Goal: Navigation & Orientation: Find specific page/section

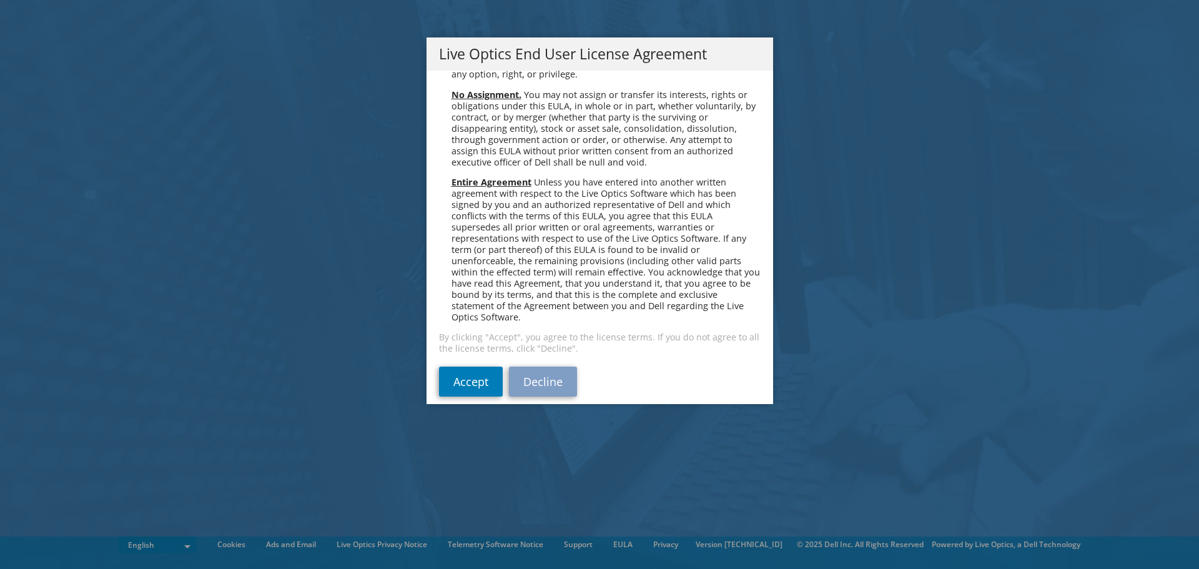
scroll to position [4721, 0]
click at [447, 368] on link "Accept" at bounding box center [471, 379] width 64 height 30
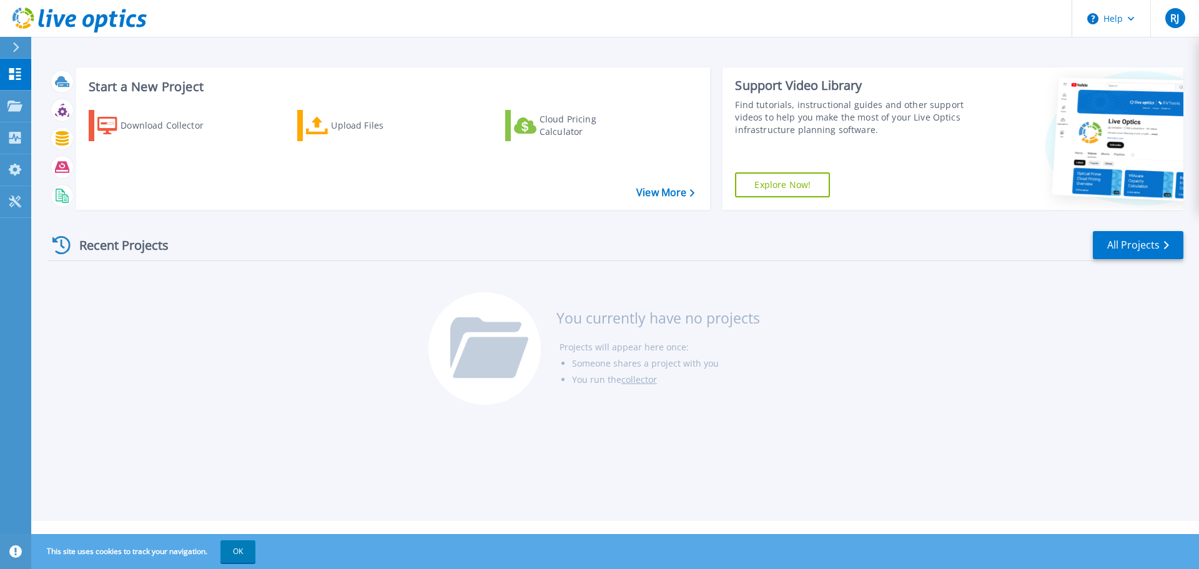
click at [799, 188] on link "Explore Now!" at bounding box center [782, 184] width 95 height 25
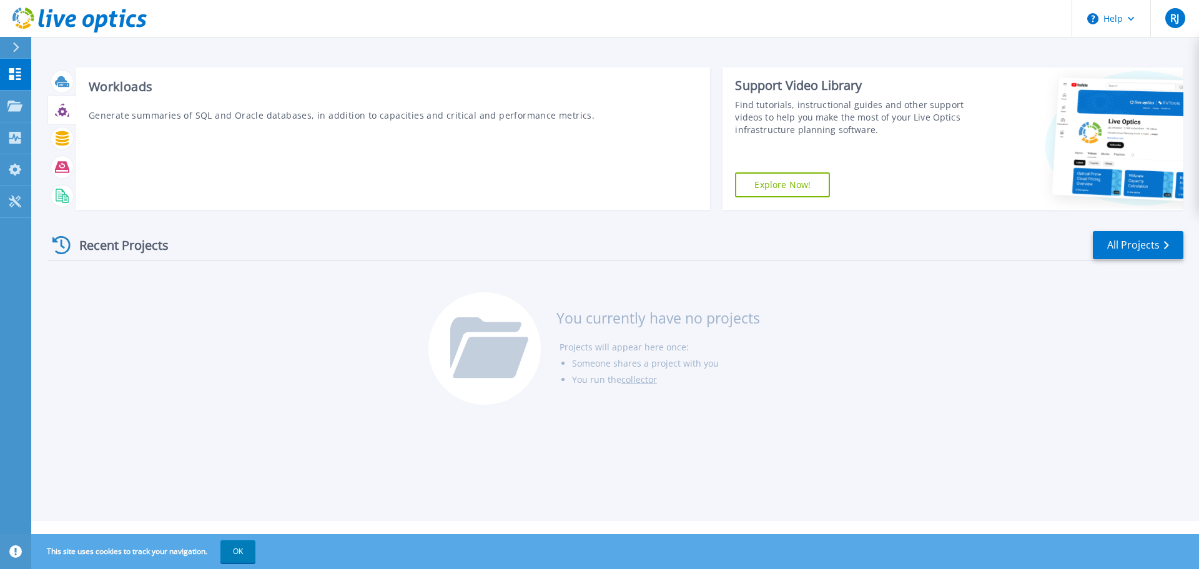
click at [66, 112] on icon at bounding box center [61, 111] width 9 height 9
click at [64, 140] on icon at bounding box center [62, 138] width 13 height 14
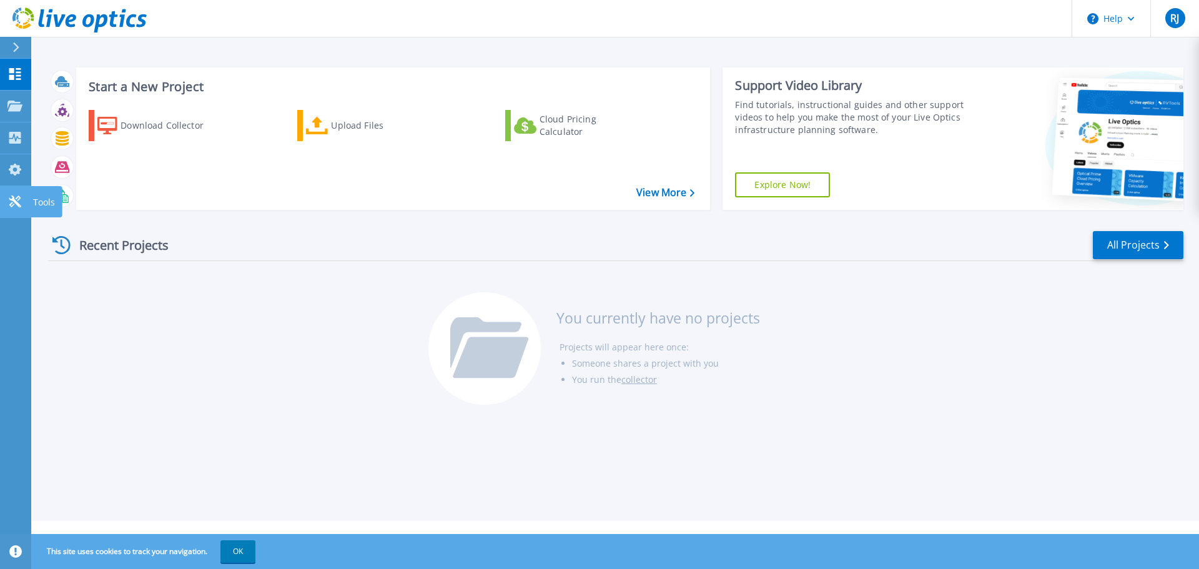
click at [9, 196] on icon at bounding box center [14, 201] width 15 height 12
